Goal: Task Accomplishment & Management: Manage account settings

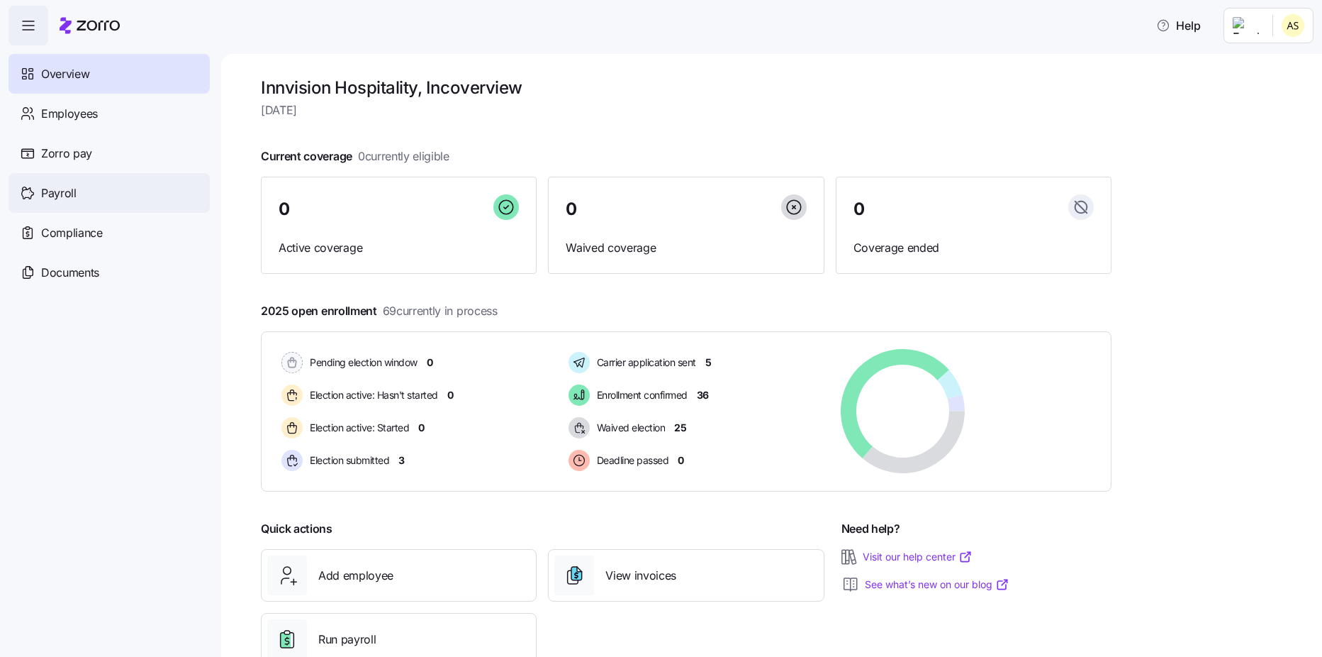
click at [67, 204] on div "Payroll" at bounding box center [109, 193] width 201 height 40
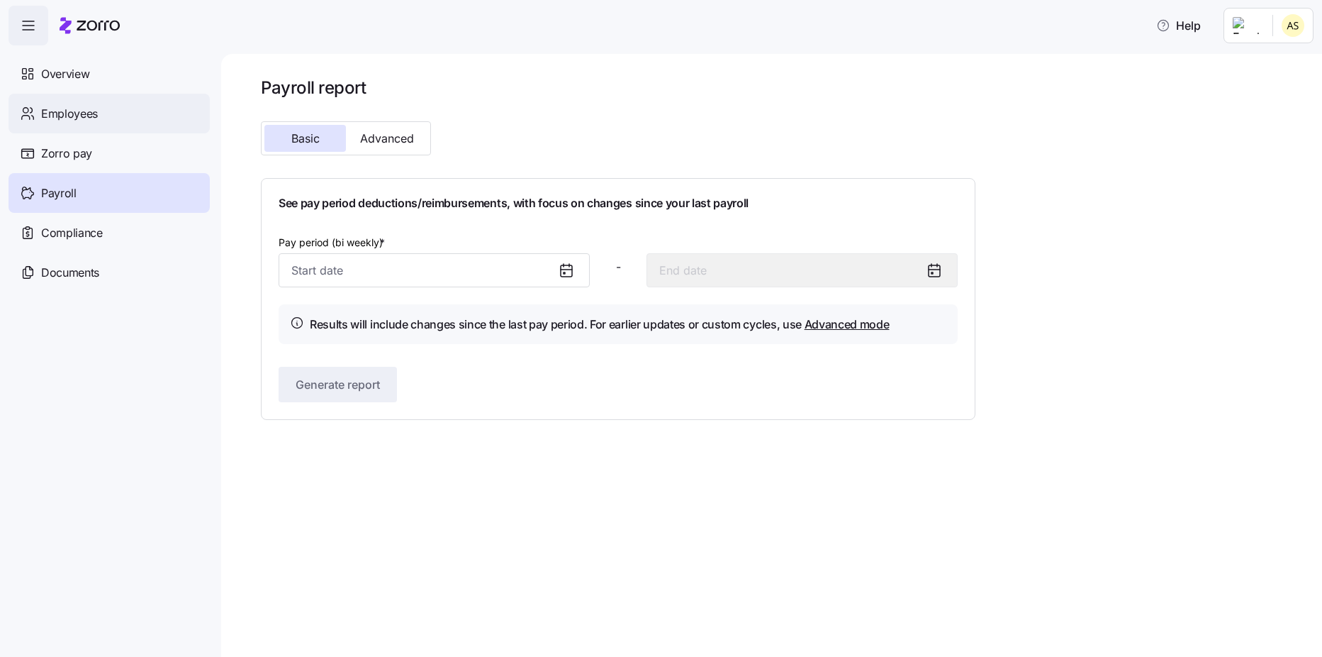
click at [82, 122] on span "Employees" at bounding box center [69, 114] width 57 height 18
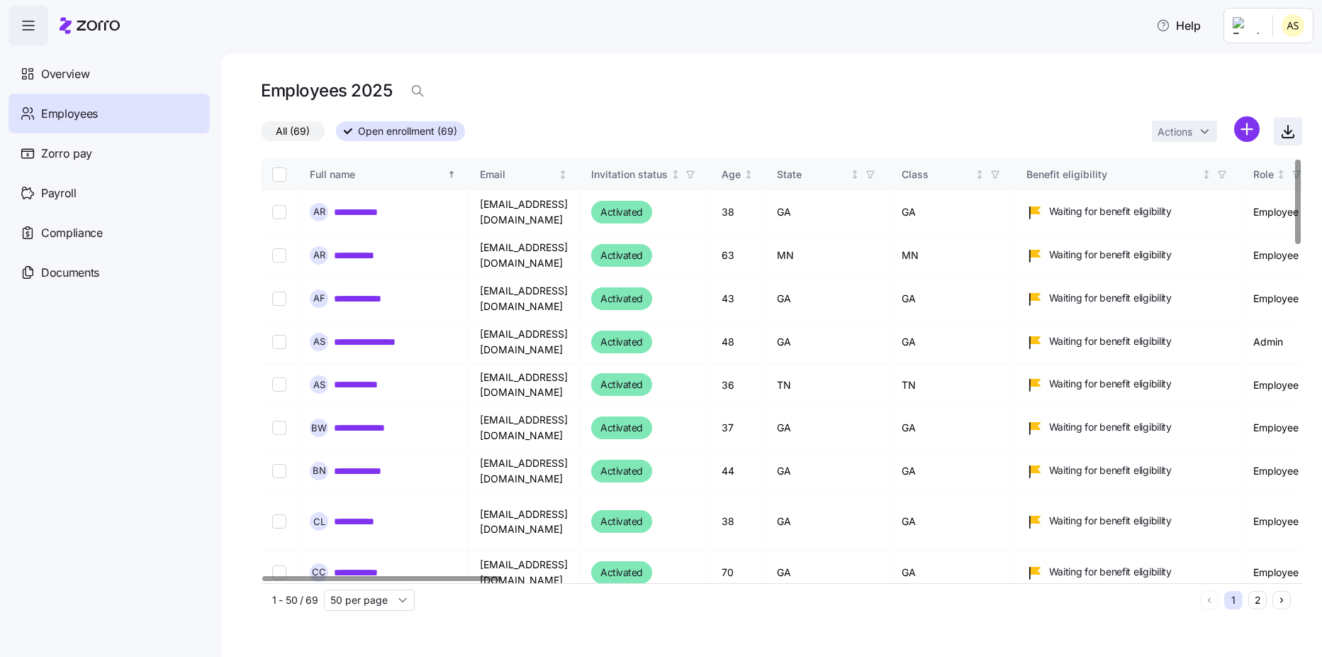
click at [1293, 130] on icon "button" at bounding box center [1288, 131] width 17 height 17
click at [921, 101] on div "Employees 2025" at bounding box center [782, 91] width 1042 height 28
